Goal: Transaction & Acquisition: Purchase product/service

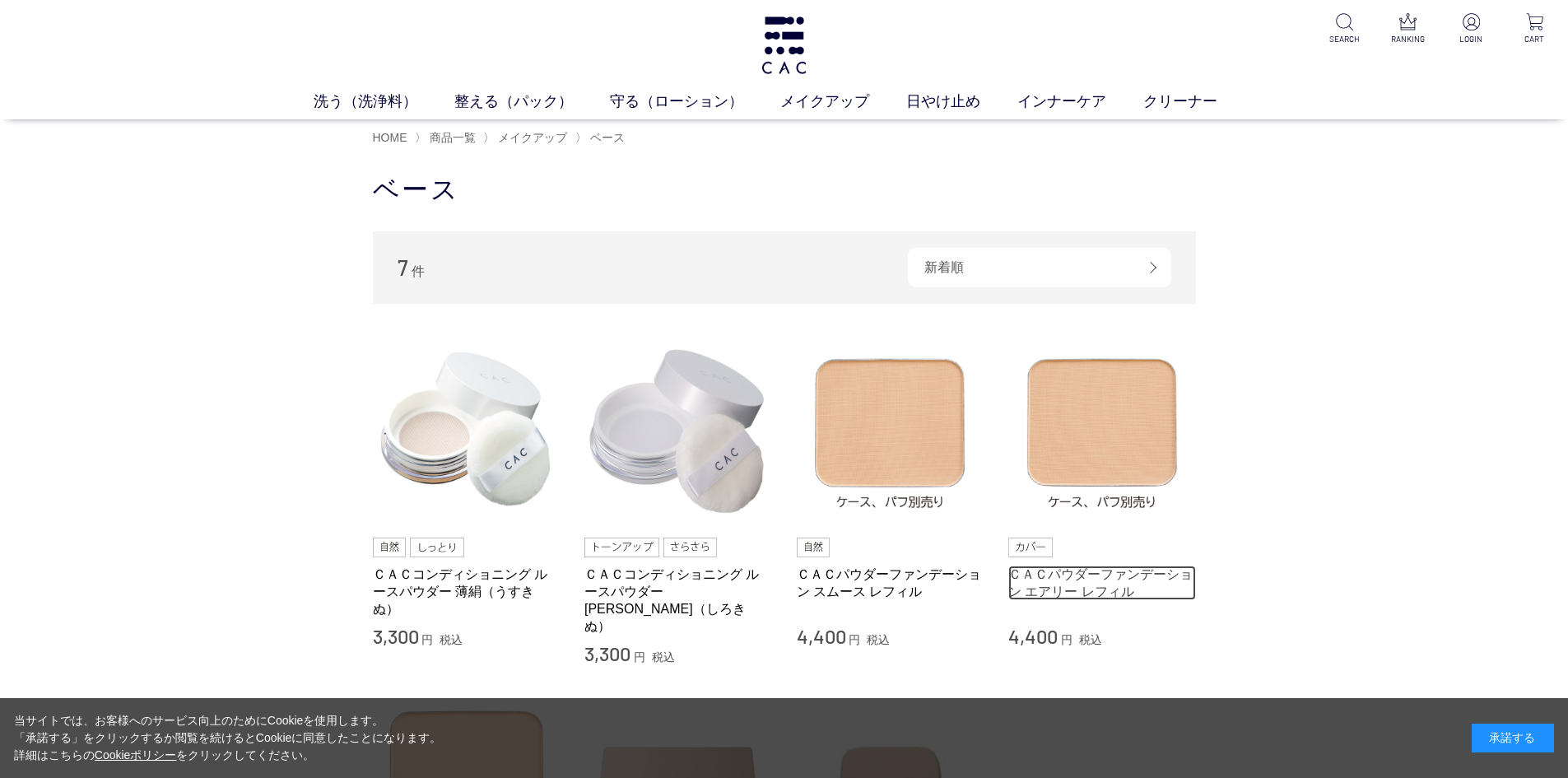
click at [1123, 576] on link "ＣＡＣパウダーファンデーション エアリー レフィル" at bounding box center [1102, 583] width 188 height 35
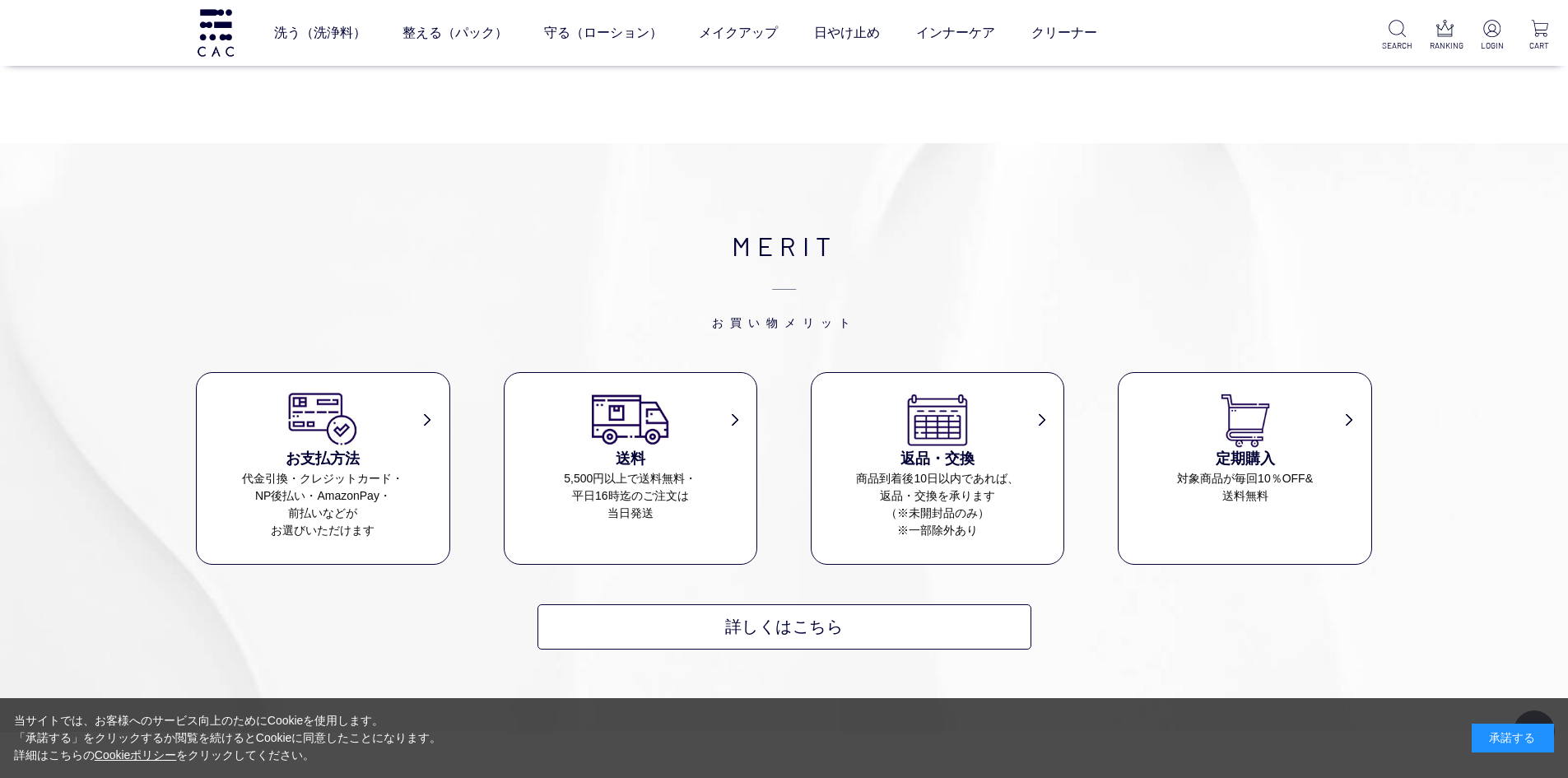
scroll to position [988, 0]
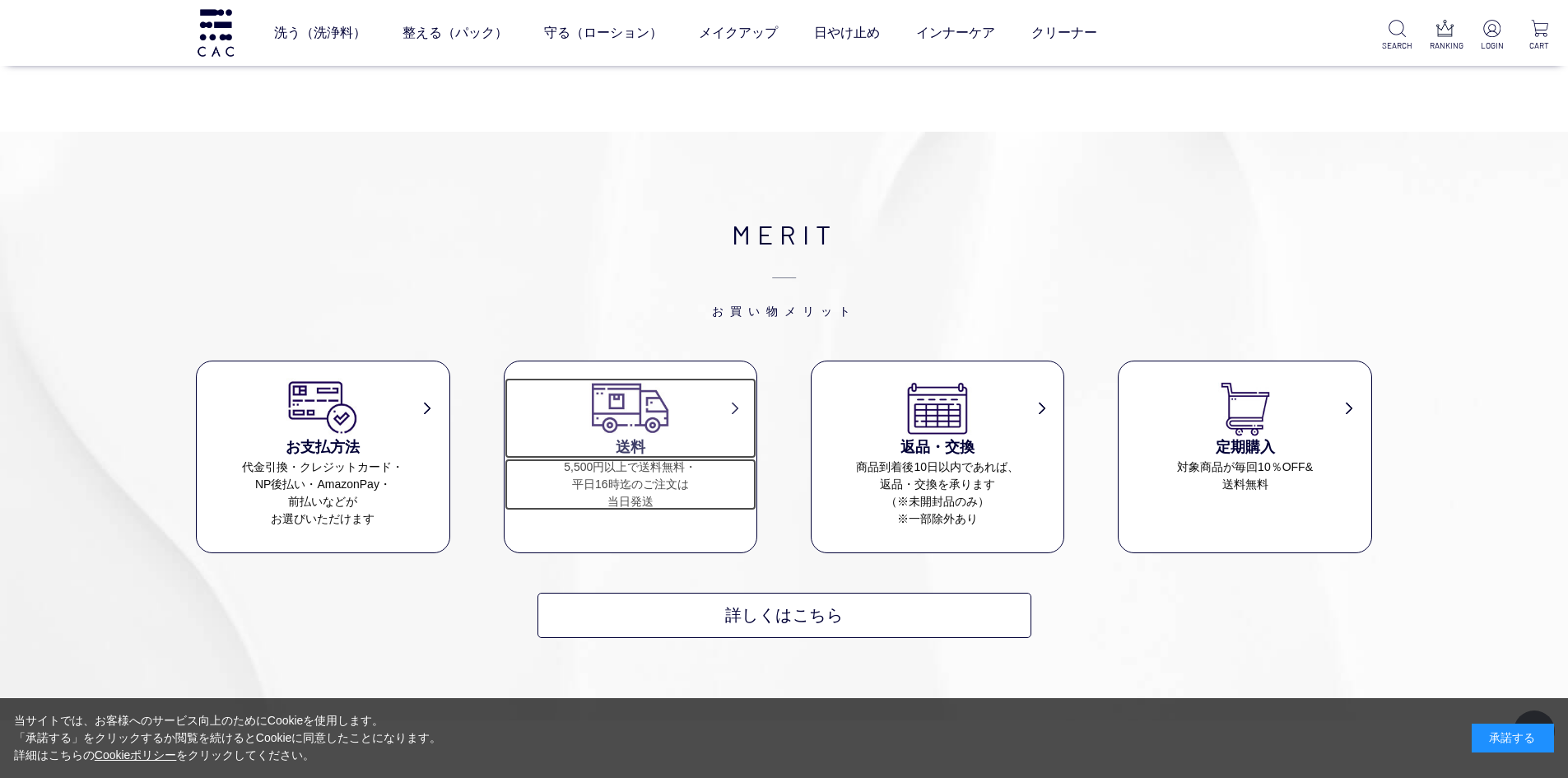
click at [663, 458] on dd "5,500円以上で送料無料・ 平日16時迄のご注文は 当日発送" at bounding box center [631, 484] width 252 height 52
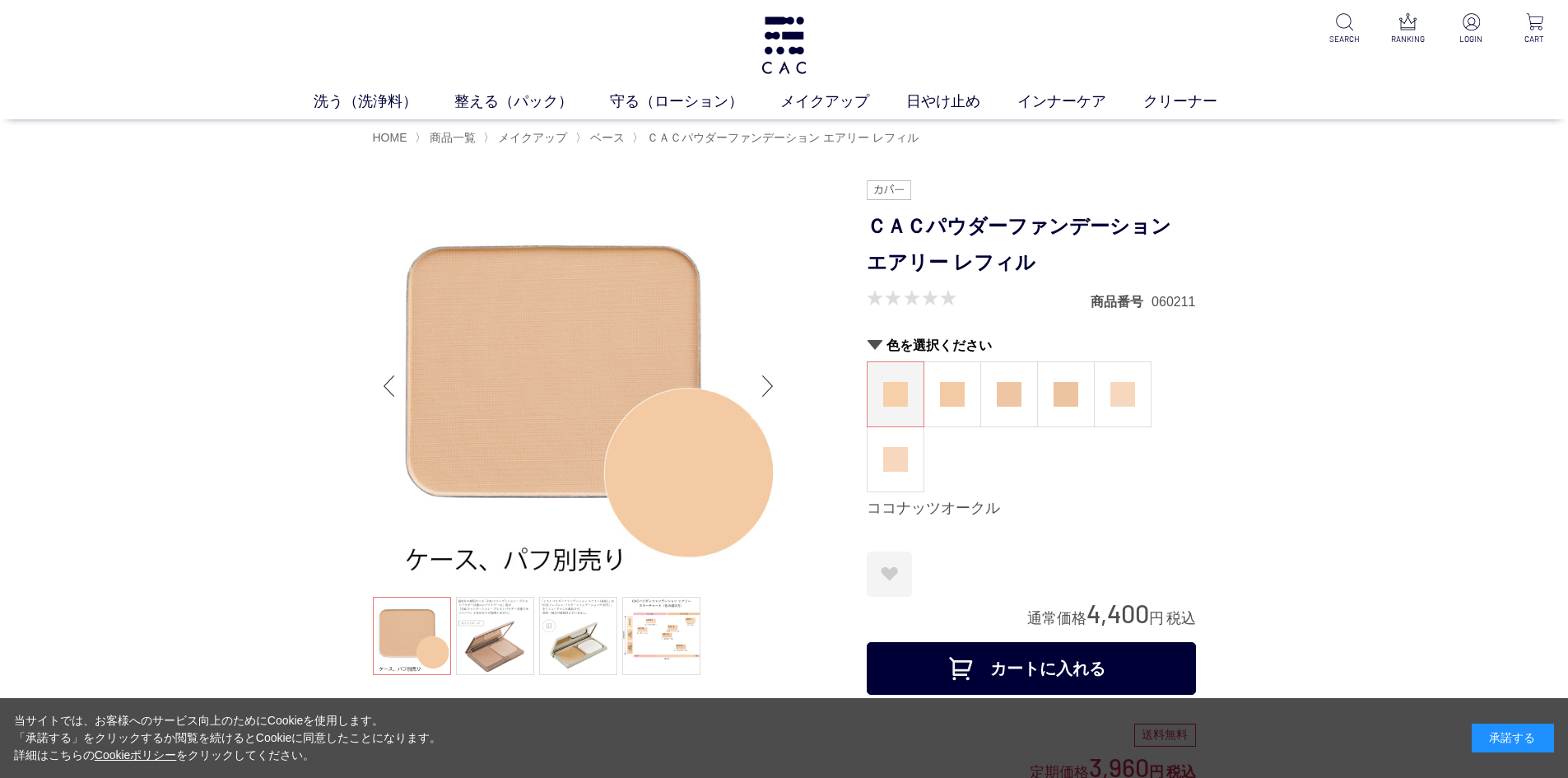
click at [772, 383] on div "Next slide" at bounding box center [767, 386] width 33 height 66
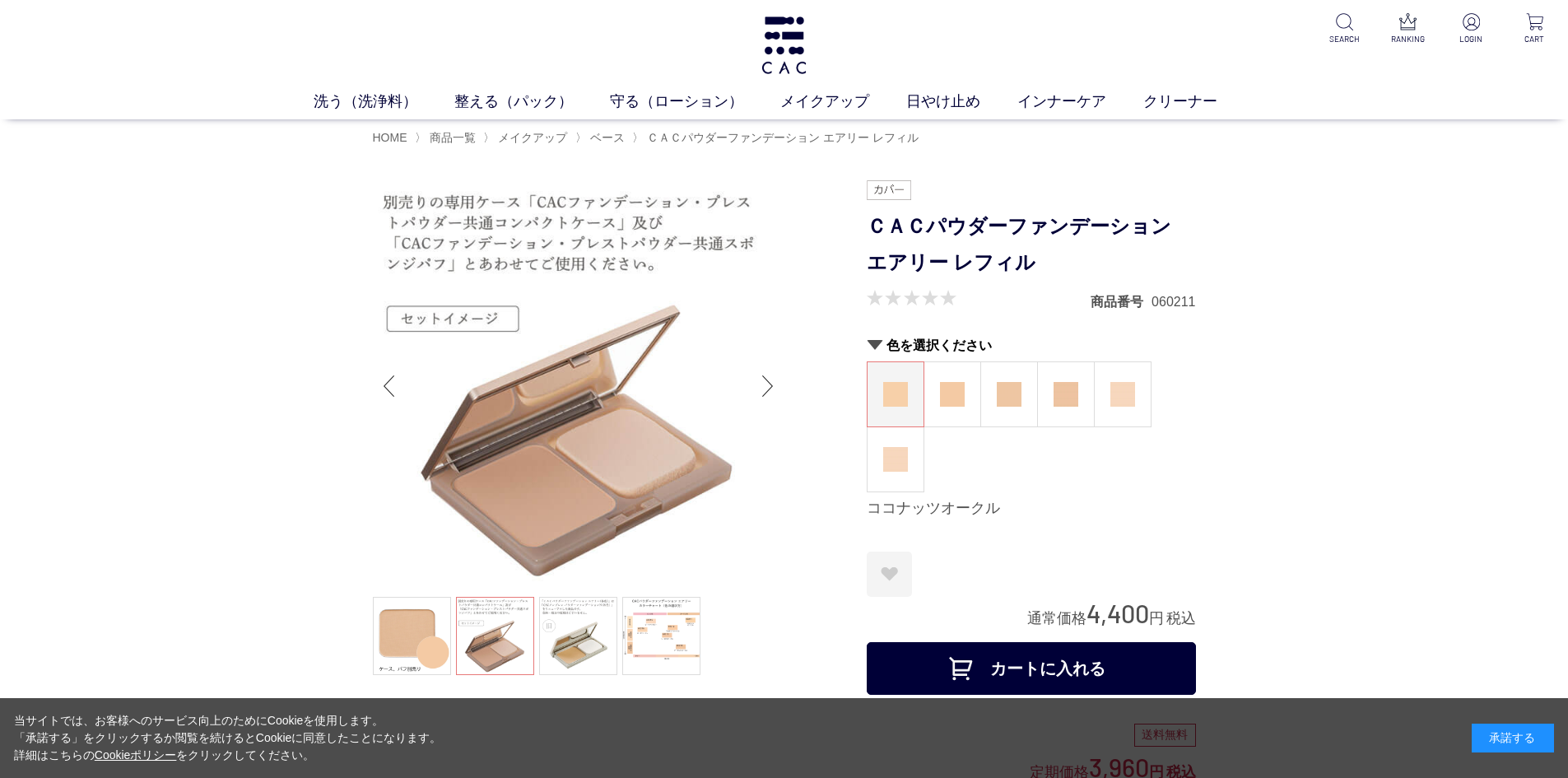
click at [772, 383] on div "Next slide" at bounding box center [767, 386] width 33 height 66
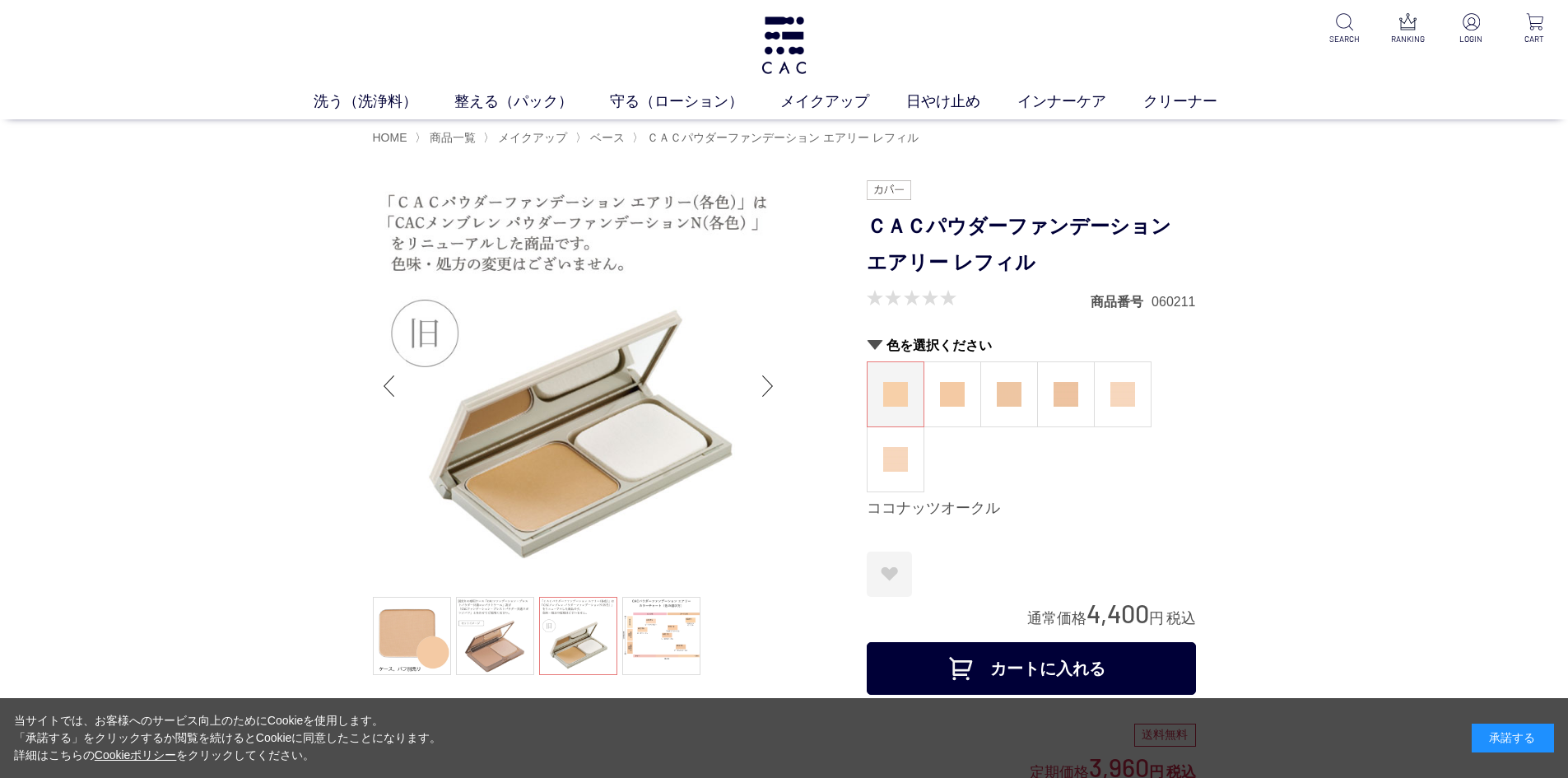
click at [398, 394] on div "Previous slide" at bounding box center [389, 386] width 33 height 66
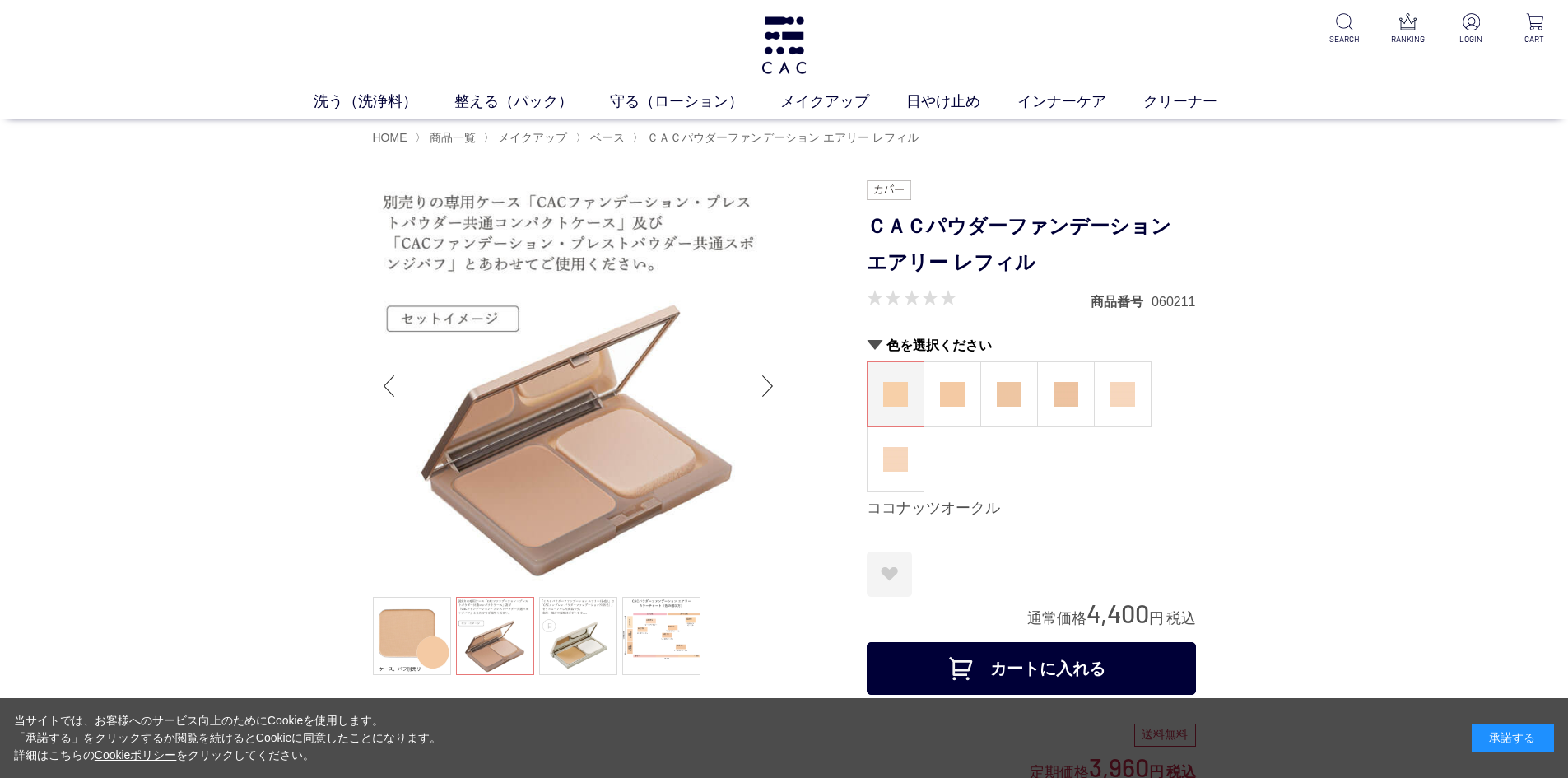
click at [398, 394] on div "Previous slide" at bounding box center [389, 386] width 33 height 66
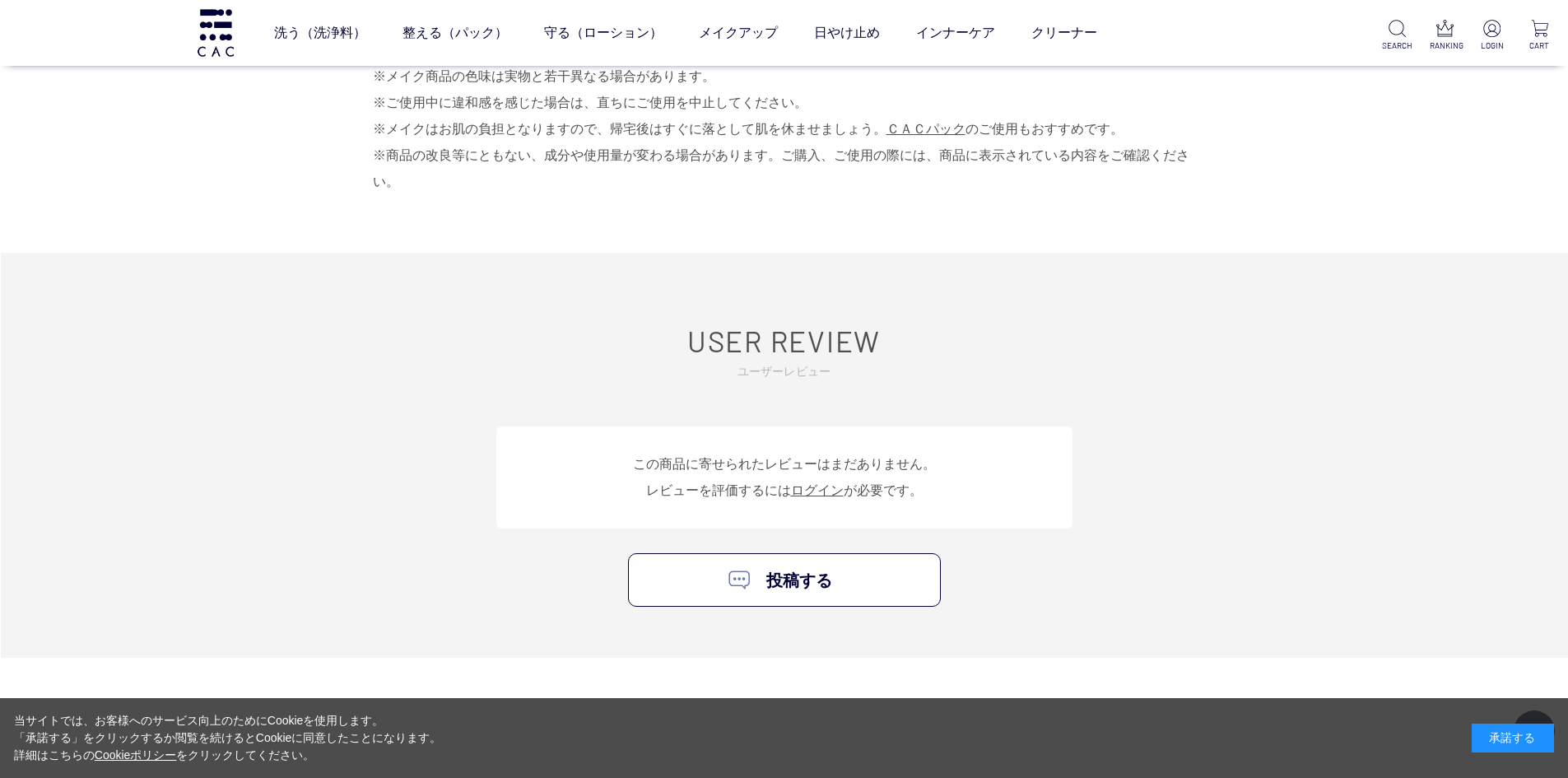
scroll to position [2223, 0]
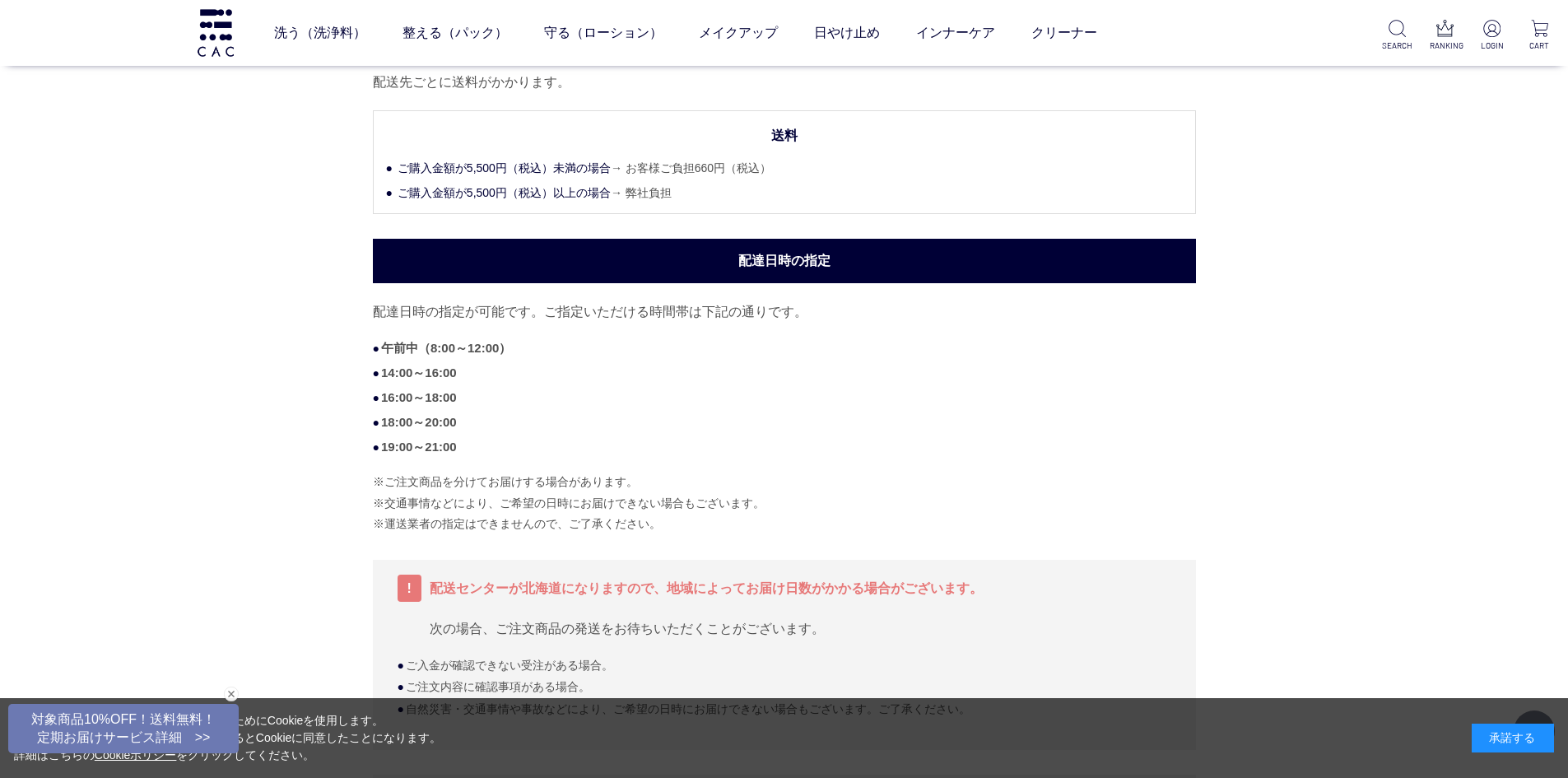
scroll to position [247, 0]
